Goal: Navigation & Orientation: Find specific page/section

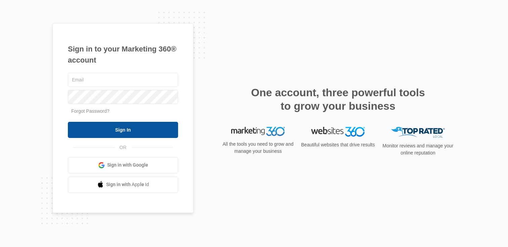
type input "[PERSON_NAME][EMAIL_ADDRESS][PERSON_NAME][DOMAIN_NAME]"
click at [128, 129] on input "Sign In" at bounding box center [123, 130] width 110 height 16
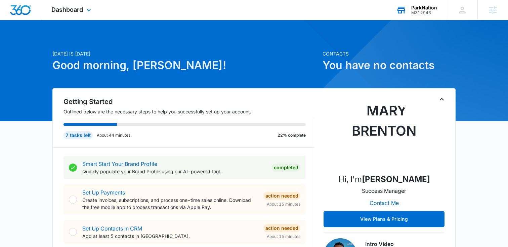
click at [427, 10] on div "M312946" at bounding box center [424, 12] width 26 height 5
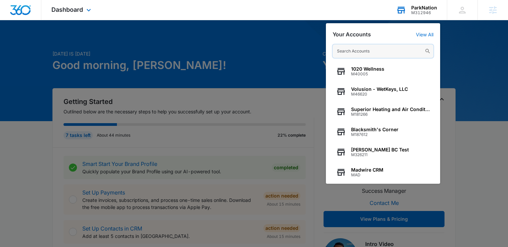
click at [356, 48] on input "text" at bounding box center [383, 50] width 101 height 13
paste input "M313404"
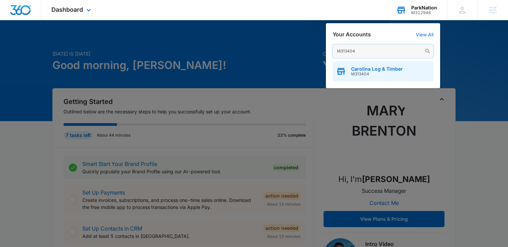
type input "M313404"
click at [357, 70] on span "Carolina Log & Timber" at bounding box center [377, 68] width 52 height 5
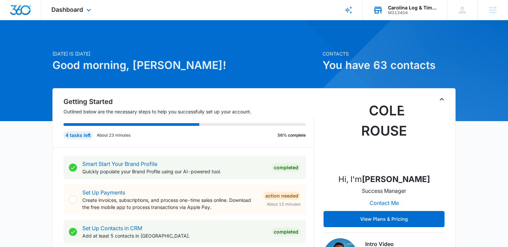
click at [406, 11] on div "M313404" at bounding box center [412, 12] width 49 height 5
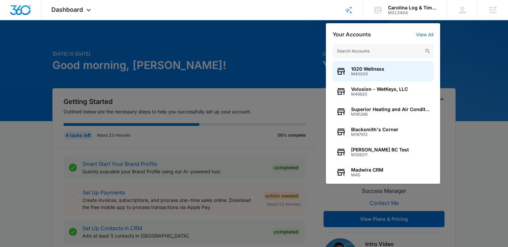
click at [279, 49] on div at bounding box center [254, 123] width 508 height 247
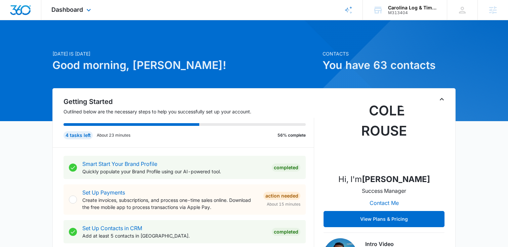
click at [83, 11] on div "Dashboard Apps Reputation Websites Forms CRM Email Social Shop Content Ads Inte…" at bounding box center [72, 10] width 62 height 20
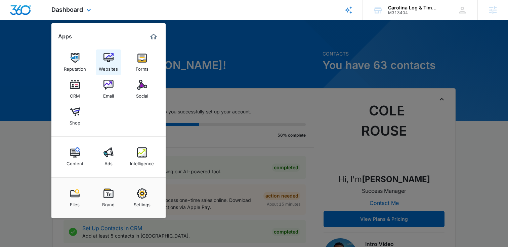
click at [110, 61] on img at bounding box center [109, 58] width 10 height 10
